Goal: Task Accomplishment & Management: Use online tool/utility

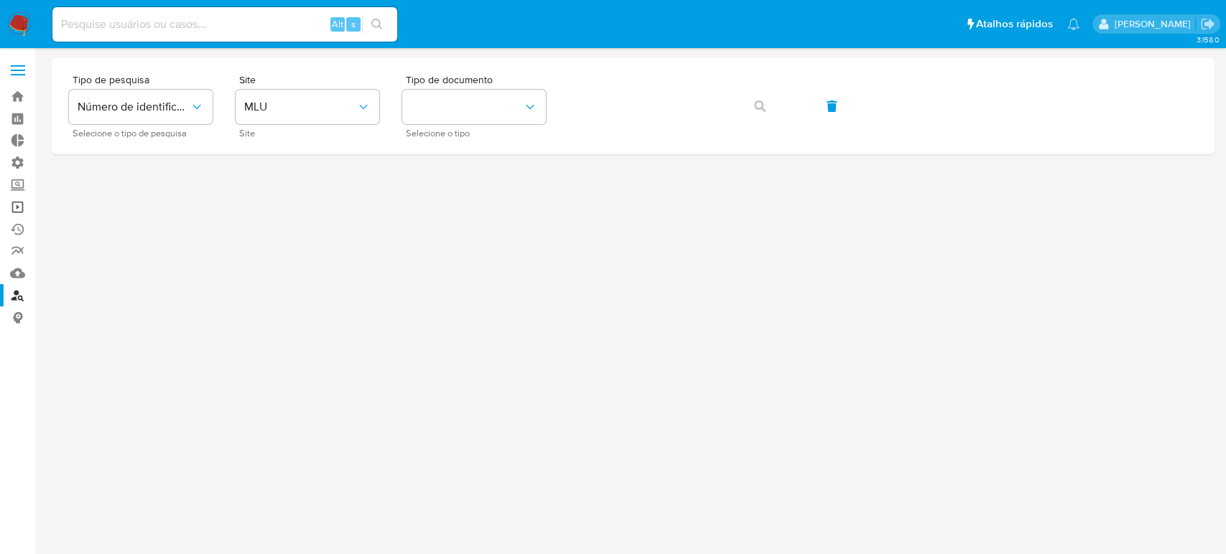
click at [20, 213] on link "Operações em massa" at bounding box center [85, 207] width 171 height 22
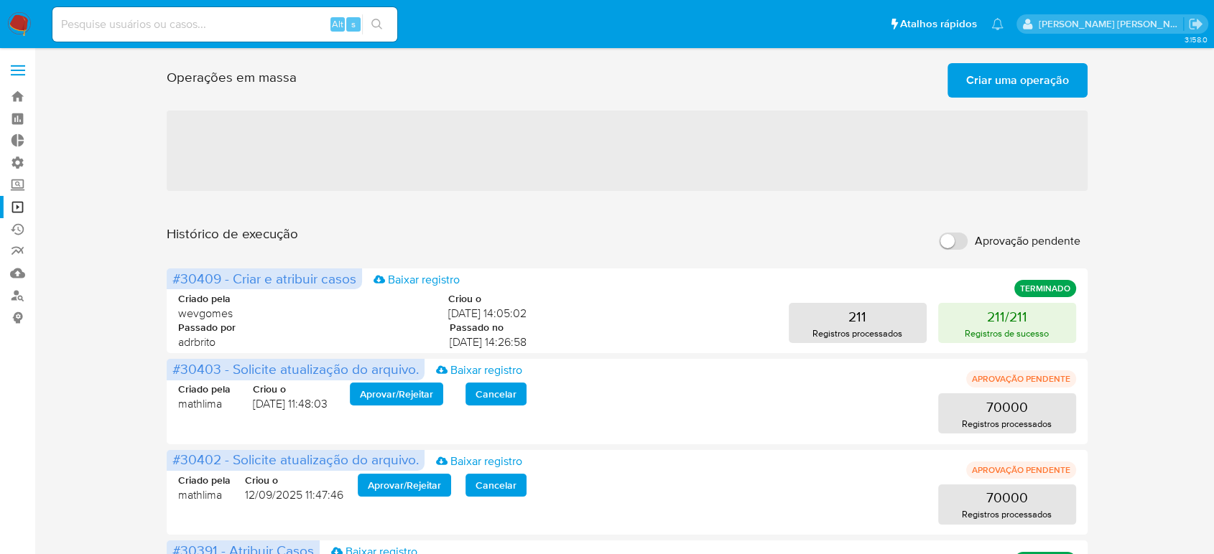
click at [942, 241] on input "Aprovação pendente" at bounding box center [953, 241] width 29 height 17
checkbox input "true"
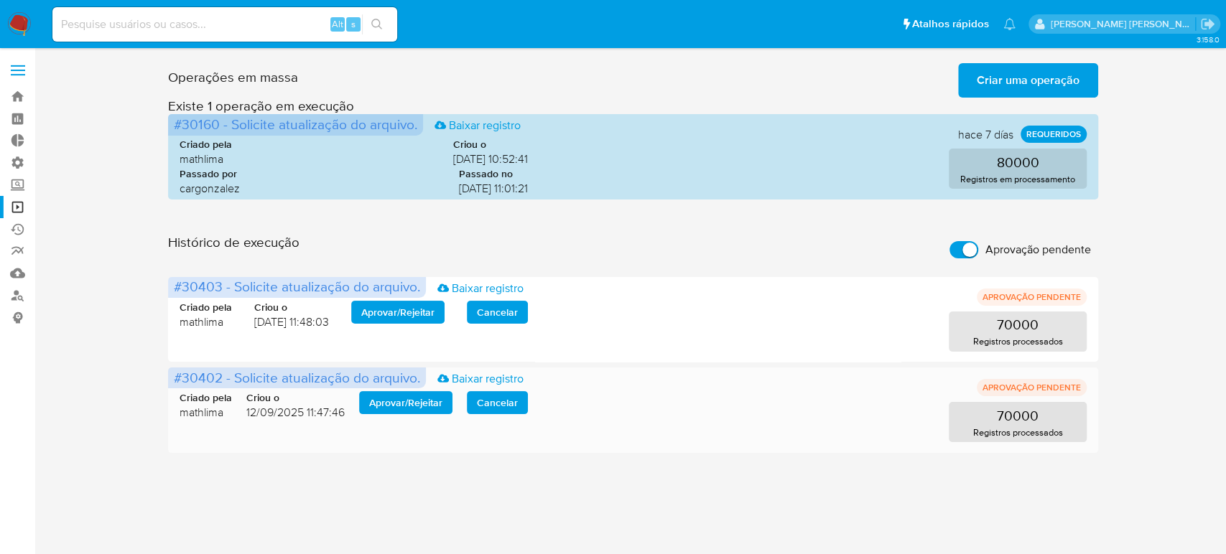
click at [391, 399] on span "Aprovar / Rejeitar" at bounding box center [405, 403] width 73 height 20
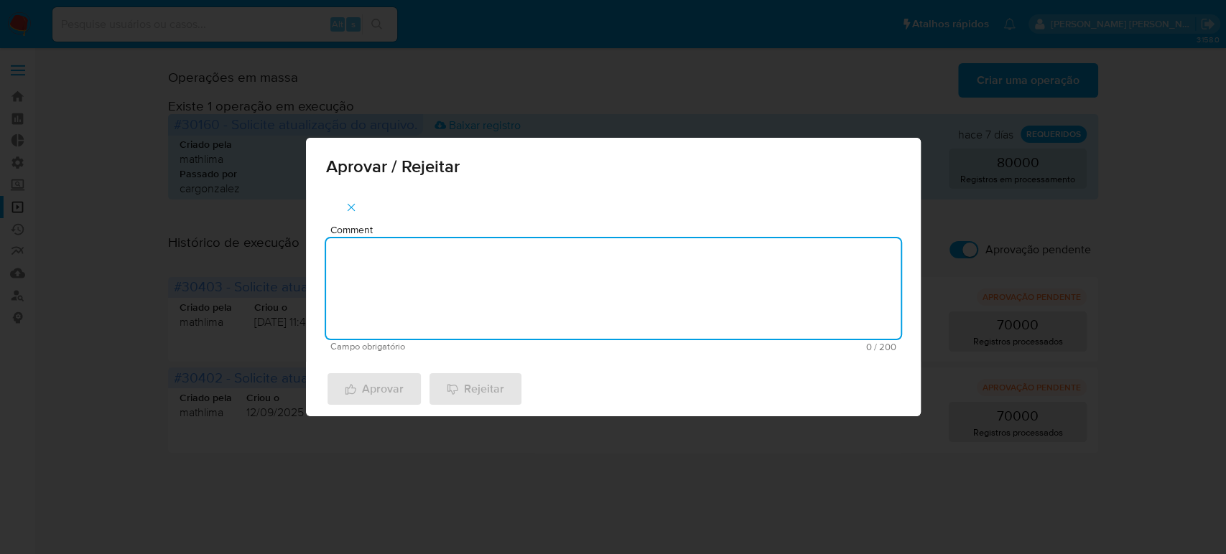
click at [416, 262] on textarea "Comment" at bounding box center [613, 288] width 574 height 101
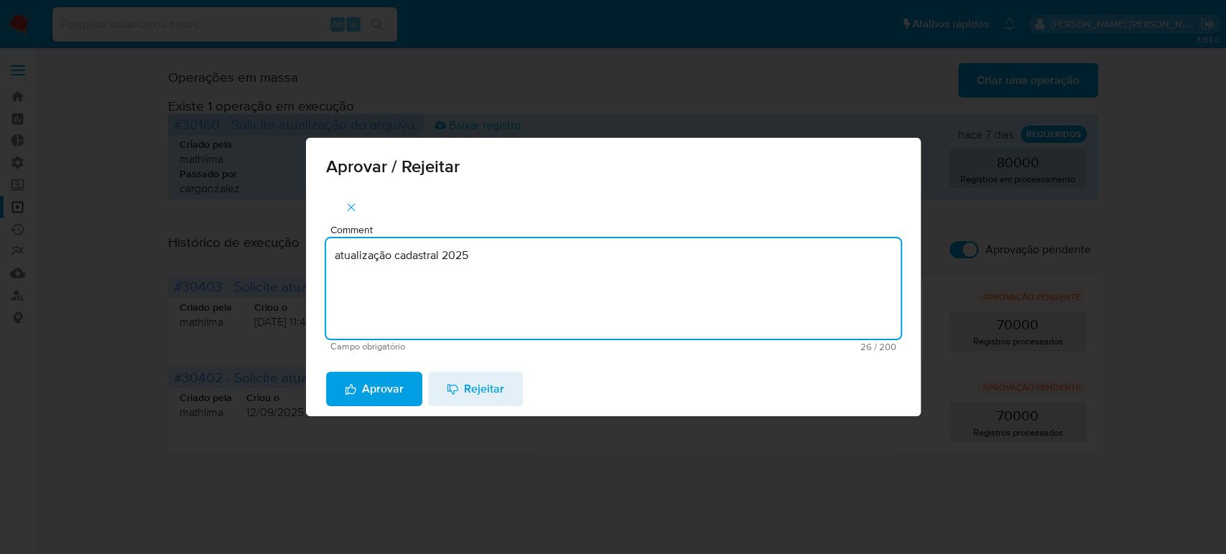
click at [499, 257] on textarea "atualização cadastral 2025" at bounding box center [613, 288] width 574 height 101
type textarea "atualização cadastral 2025"
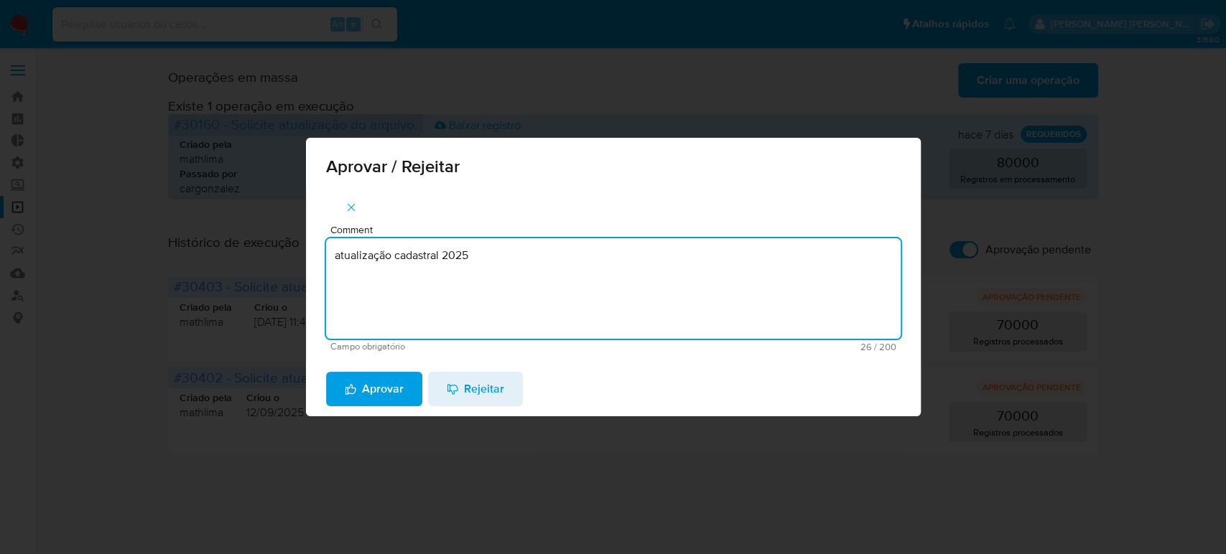
click at [367, 389] on span "Aprovar" at bounding box center [374, 389] width 59 height 32
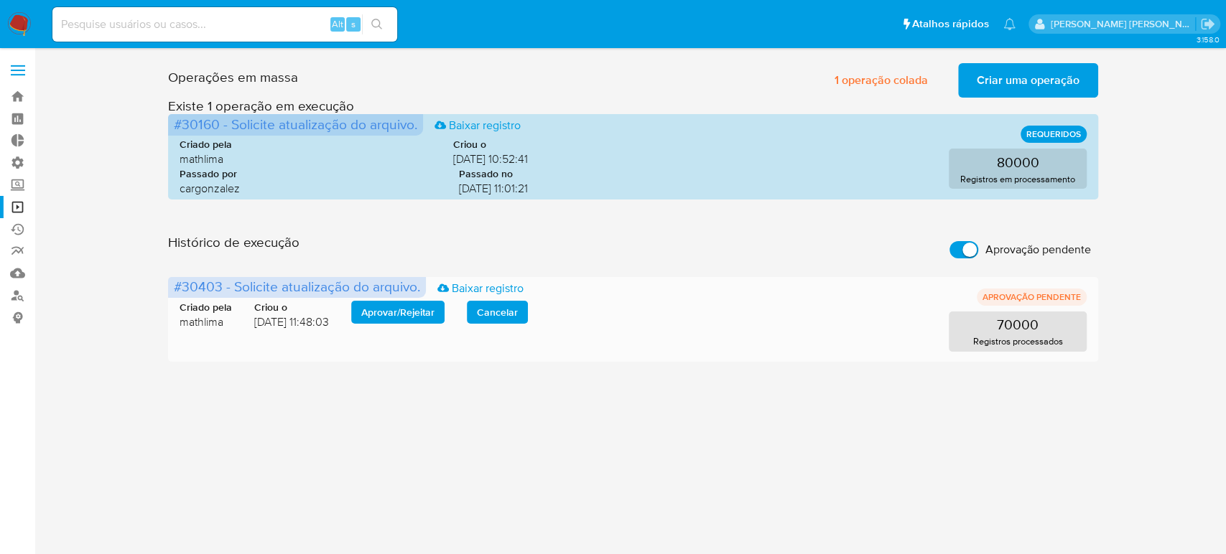
click at [385, 304] on span "Aprovar / Rejeitar" at bounding box center [397, 312] width 73 height 20
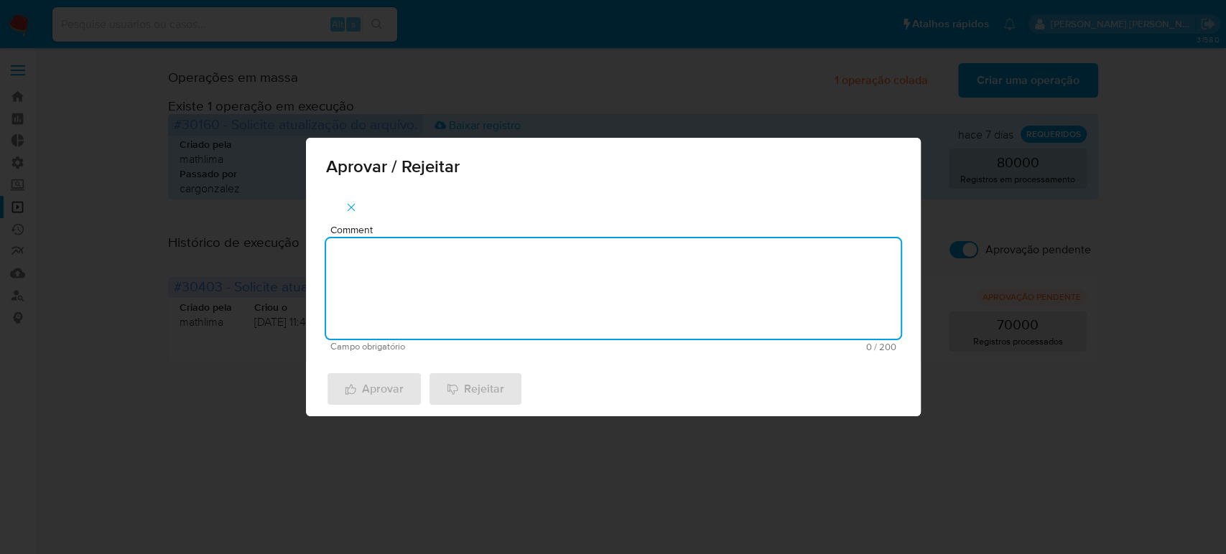
click at [385, 304] on textarea "Comment" at bounding box center [613, 288] width 574 height 101
paste textarea "atualização cadastral 2025"
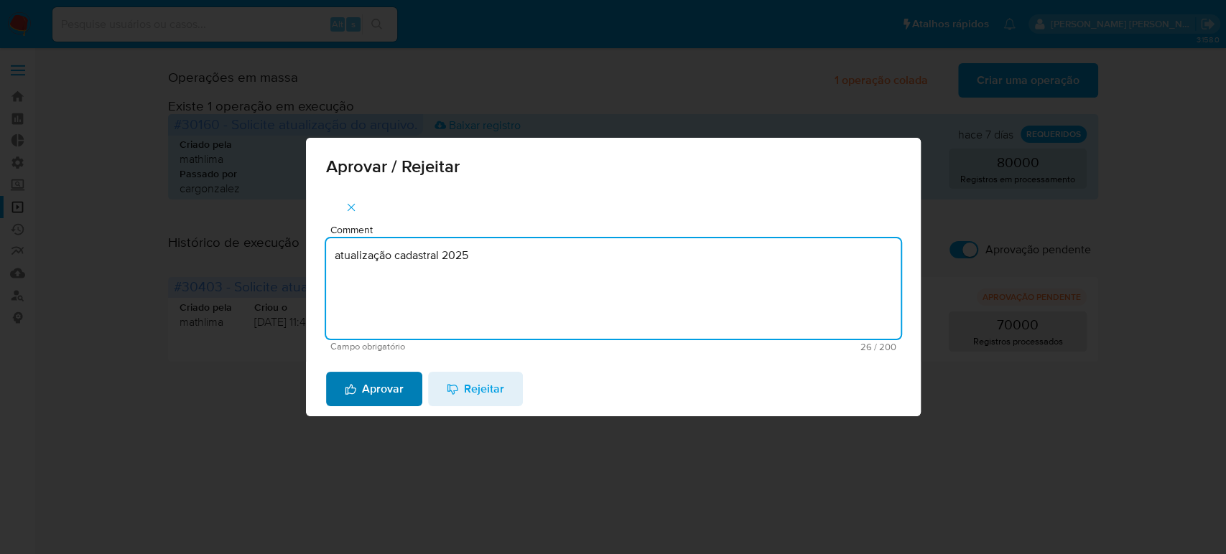
type textarea "atualização cadastral 2025"
click at [369, 380] on span "Aprovar" at bounding box center [374, 389] width 59 height 32
